Goal: Task Accomplishment & Management: Use online tool/utility

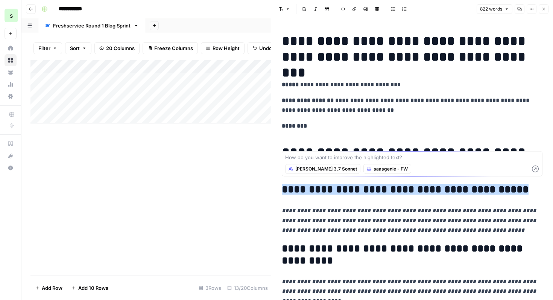
scroll to position [49, 0]
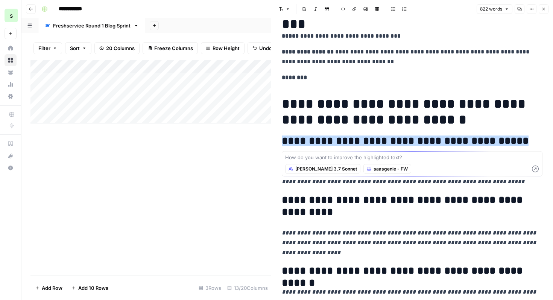
click at [547, 8] on button "Close" at bounding box center [544, 9] width 10 height 10
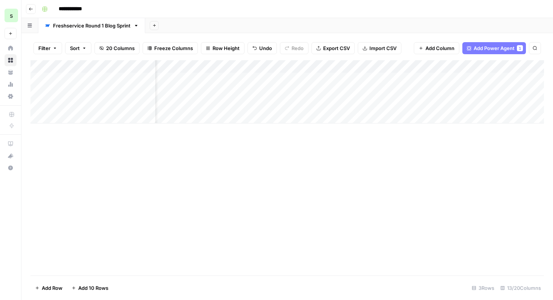
scroll to position [0, 32]
click at [453, 79] on div "Add Column" at bounding box center [287, 91] width 514 height 63
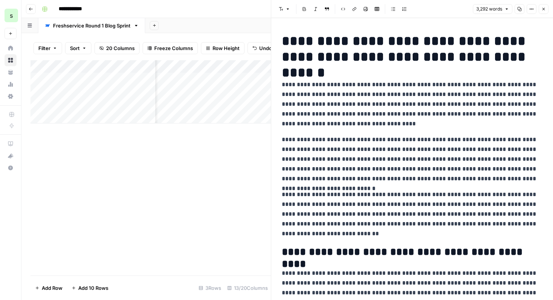
click at [544, 9] on icon "button" at bounding box center [543, 9] width 5 height 5
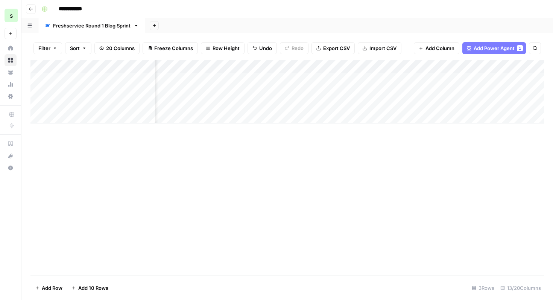
click at [185, 141] on div "Add Column" at bounding box center [287, 167] width 514 height 215
click at [231, 32] on div "Add Sheet" at bounding box center [349, 25] width 408 height 15
click at [128, 100] on div "Add Column" at bounding box center [287, 91] width 514 height 63
click at [167, 63] on div "Add Column" at bounding box center [287, 91] width 514 height 63
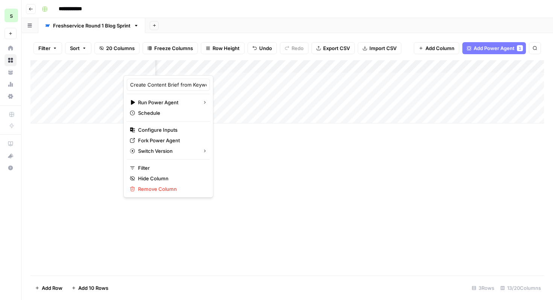
click at [243, 180] on div "Add Column" at bounding box center [287, 167] width 514 height 215
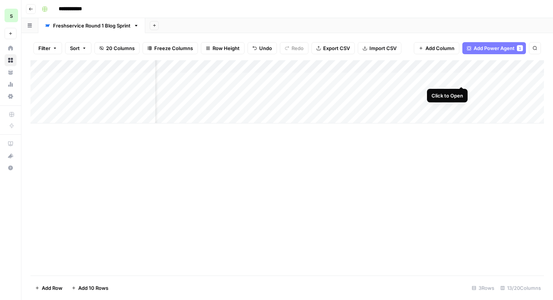
click at [461, 80] on div "Add Column" at bounding box center [287, 91] width 514 height 63
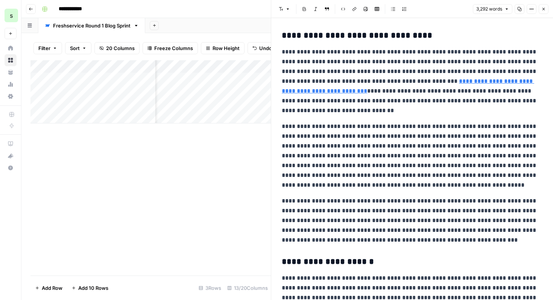
scroll to position [1987, 0]
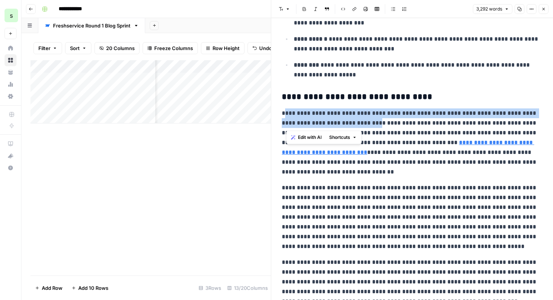
drag, startPoint x: 461, startPoint y: 80, endPoint x: 363, endPoint y: 125, distance: 107.2
click at [363, 125] on p "**********" at bounding box center [412, 142] width 261 height 68
click at [405, 210] on p "**********" at bounding box center [412, 217] width 261 height 68
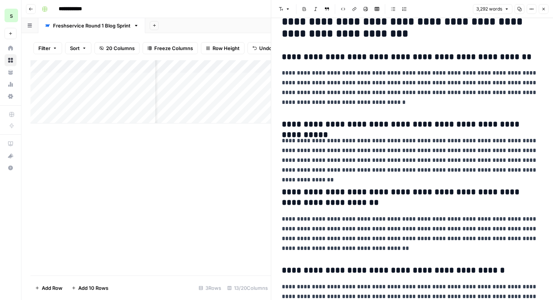
scroll to position [5040, 0]
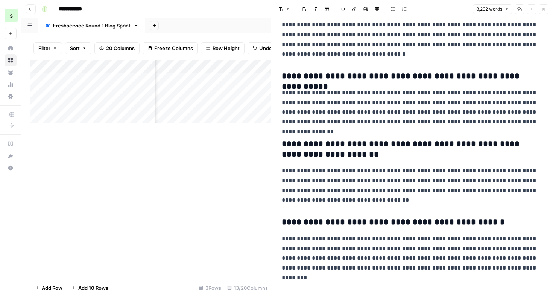
click at [546, 11] on button "Close" at bounding box center [544, 9] width 10 height 10
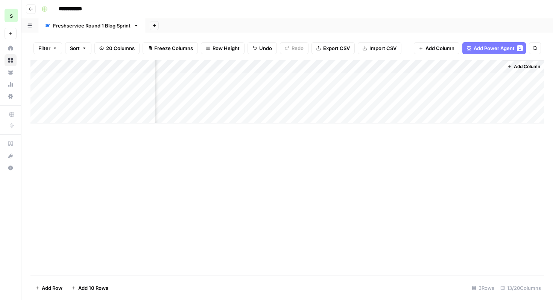
scroll to position [0, 711]
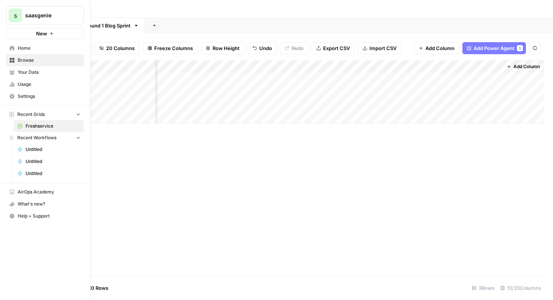
click at [24, 46] on span "Home" at bounding box center [49, 48] width 63 height 7
